Goal: Information Seeking & Learning: Learn about a topic

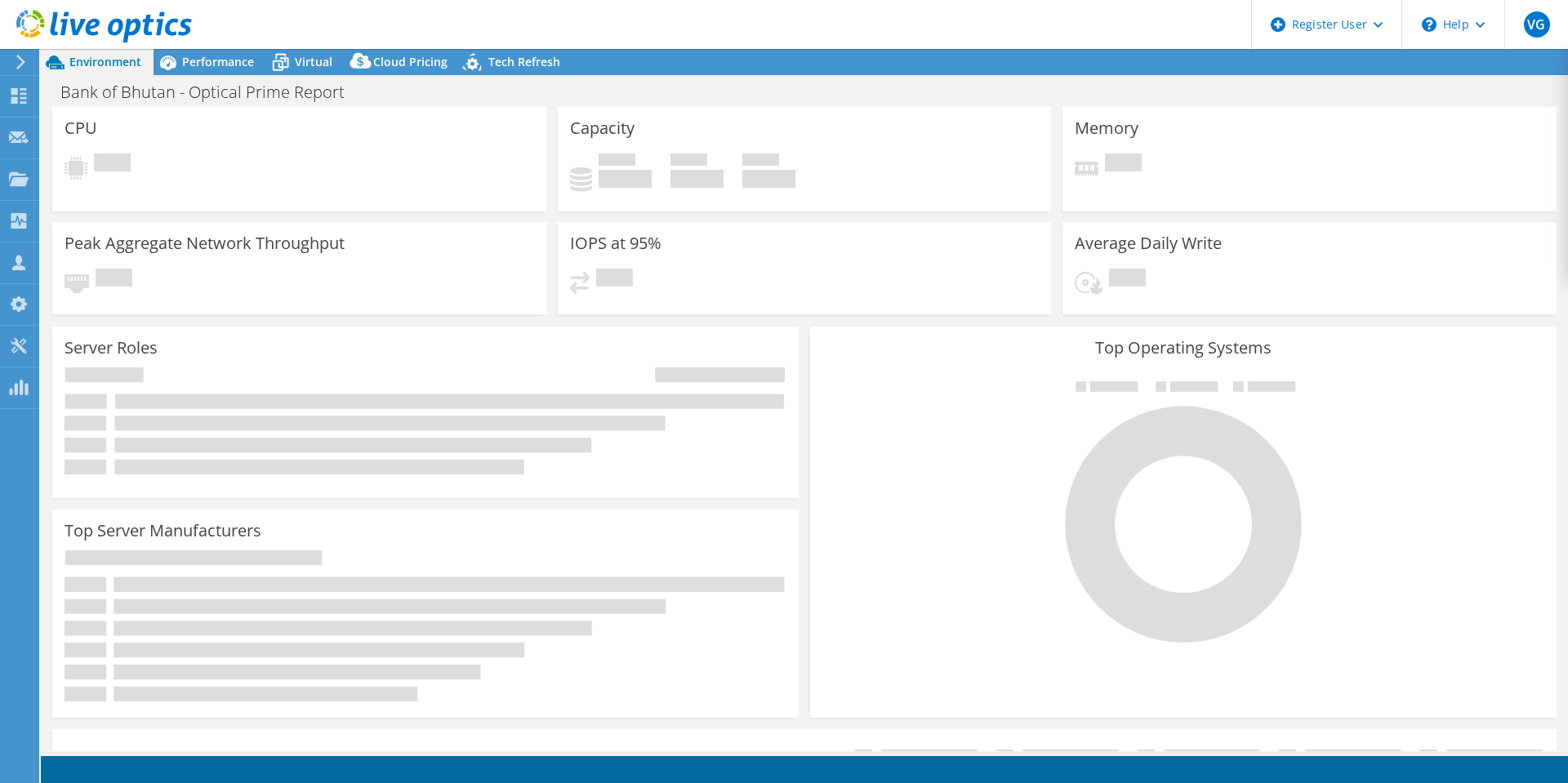
select select "USD"
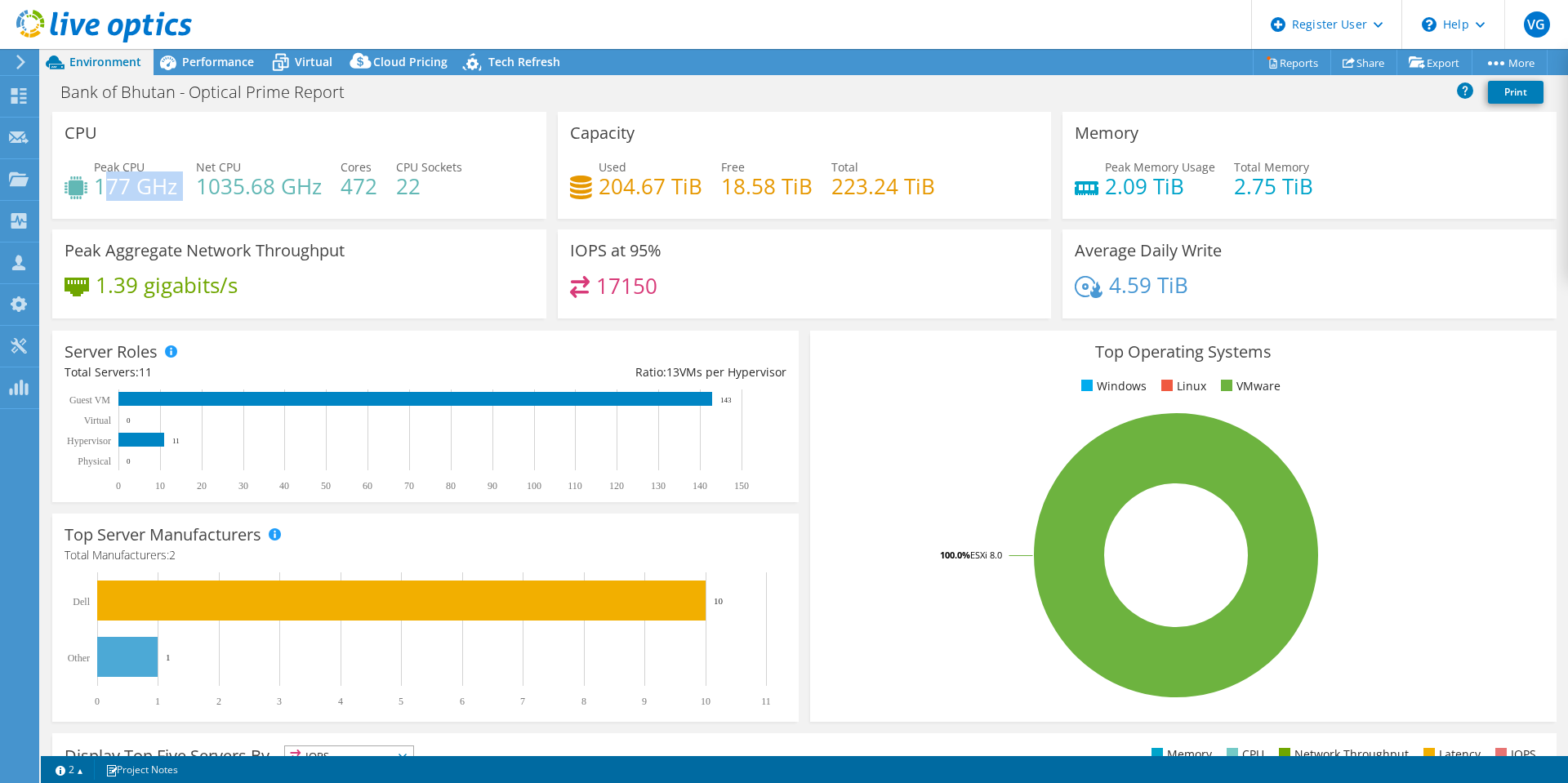
drag, startPoint x: 179, startPoint y: 190, endPoint x: 101, endPoint y: 193, distance: 78.1
click at [101, 193] on div "Peak CPU 177 GHz Net CPU 1035.68 GHz Cores 472 CPU Sockets 22" at bounding box center [300, 185] width 470 height 53
click at [105, 203] on div "Peak CPU 177 GHz Net CPU 1035.68 GHz Cores 472 CPU Sockets 22" at bounding box center [300, 185] width 470 height 53
click at [222, 180] on h4 "1035.68 GHz" at bounding box center [259, 186] width 126 height 18
drag, startPoint x: 175, startPoint y: 186, endPoint x: 96, endPoint y: 192, distance: 79.2
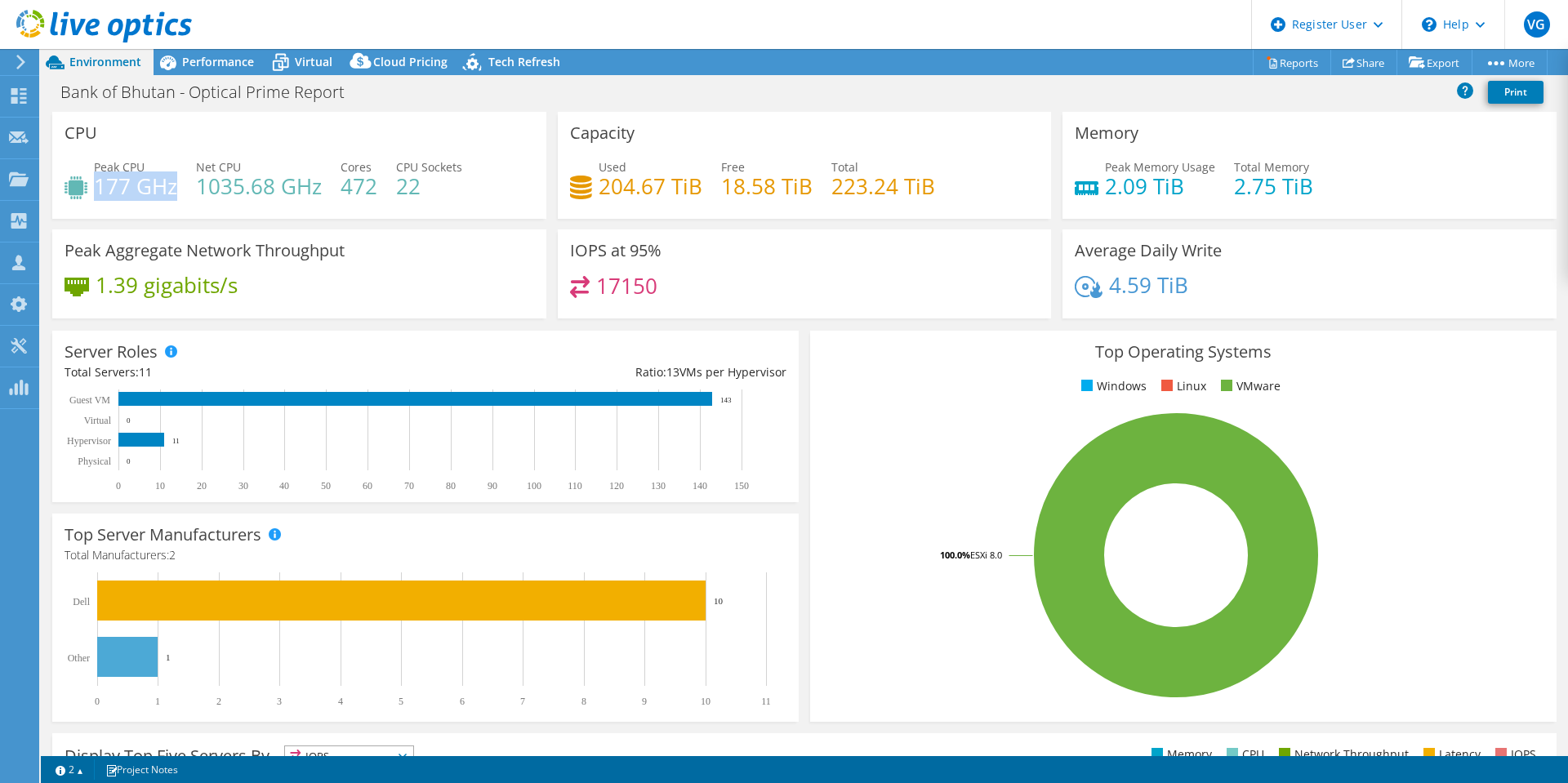
click at [96, 192] on h4 "177 GHz" at bounding box center [136, 186] width 83 height 18
drag, startPoint x: 320, startPoint y: 182, endPoint x: 196, endPoint y: 195, distance: 124.7
click at [196, 195] on h4 "1035.68 GHz" at bounding box center [259, 186] width 126 height 18
click at [324, 124] on div "CPU Peak CPU 177 GHz Net CPU 1035.68 GHz Cores 472 CPU Sockets 22" at bounding box center [299, 165] width 494 height 107
drag, startPoint x: 326, startPoint y: 191, endPoint x: 201, endPoint y: 184, distance: 125.2
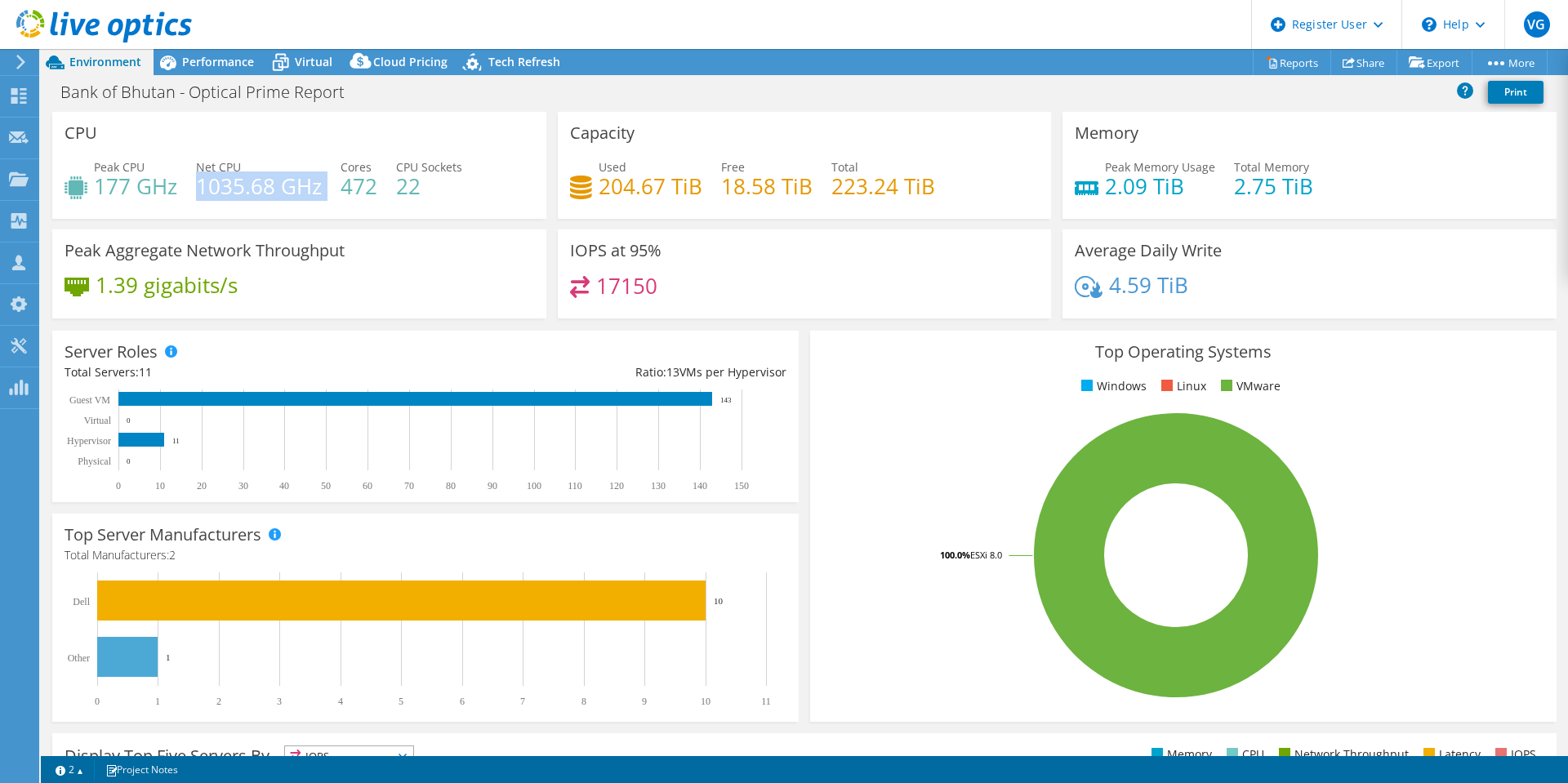
click at [201, 184] on div "Peak CPU 177 GHz Net CPU 1035.68 GHz Cores 472 CPU Sockets 22" at bounding box center [300, 185] width 470 height 53
click at [297, 133] on div "CPU Peak CPU 177 GHz Net CPU 1035.68 GHz Cores 472 CPU Sockets 22" at bounding box center [299, 165] width 494 height 107
drag, startPoint x: 319, startPoint y: 191, endPoint x: 199, endPoint y: 196, distance: 120.1
click at [199, 196] on h4 "1035.68 GHz" at bounding box center [259, 186] width 126 height 18
click at [286, 126] on div "CPU Peak CPU 177 GHz Net CPU 1035.68 GHz Cores 472 CPU Sockets 22" at bounding box center [299, 165] width 494 height 107
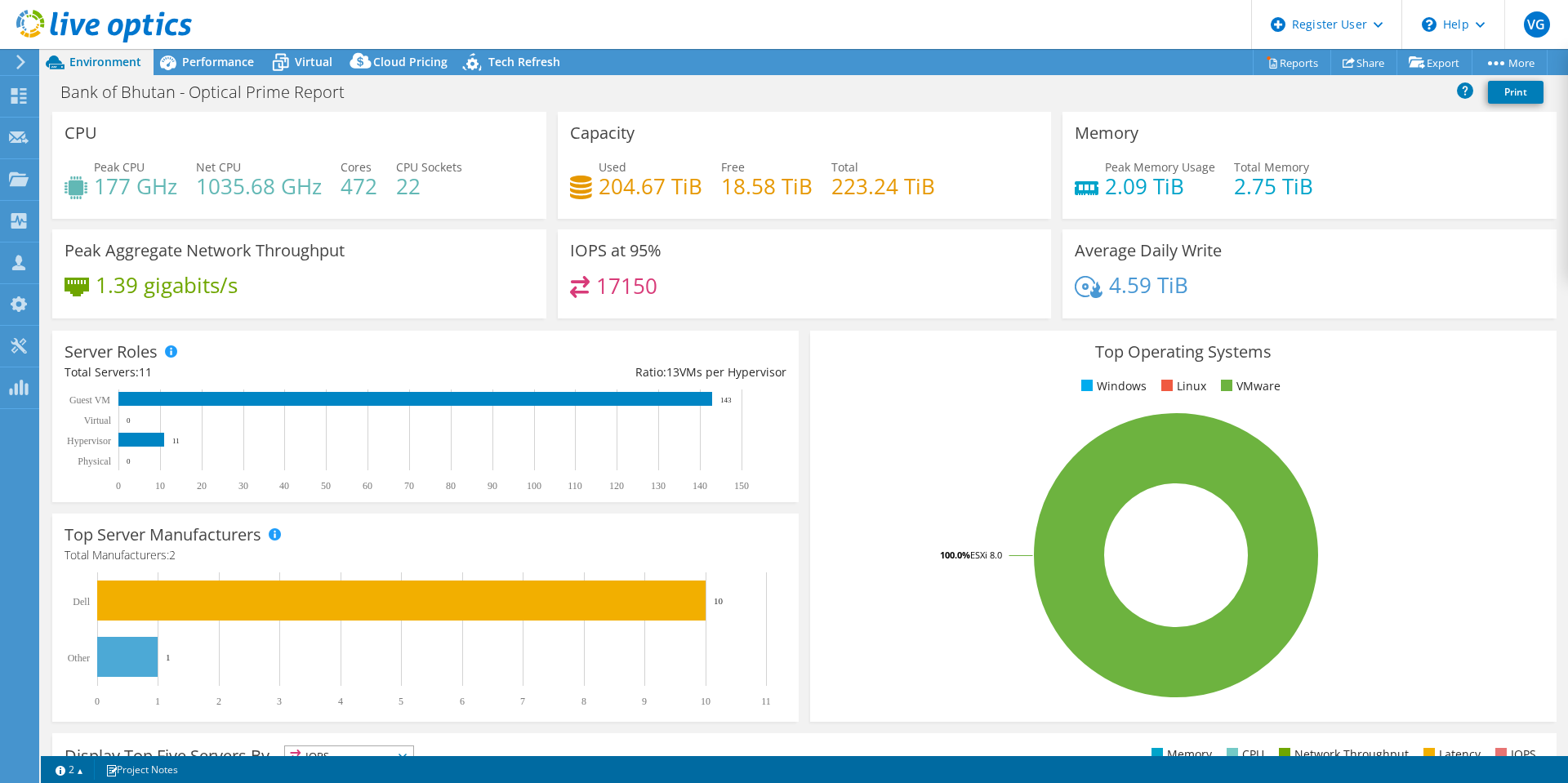
click at [949, 331] on div "Top Operating Systems Windows Linux VMware 100.0% ESXi 8.0" at bounding box center [1183, 526] width 746 height 391
